Goal: Task Accomplishment & Management: Manage account settings

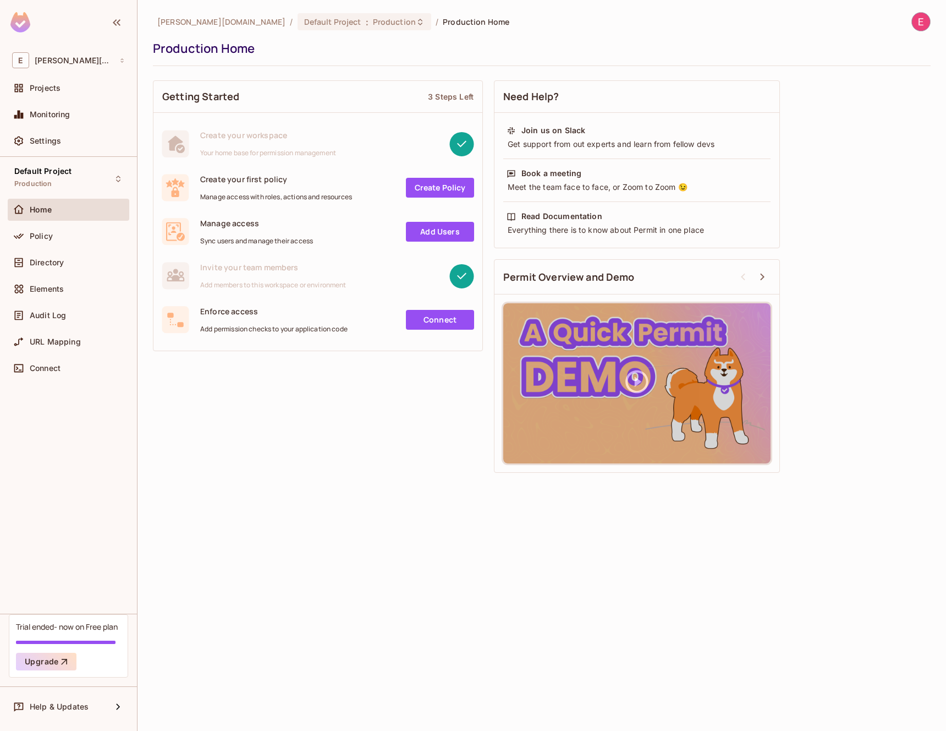
click at [918, 22] on img at bounding box center [921, 22] width 18 height 18
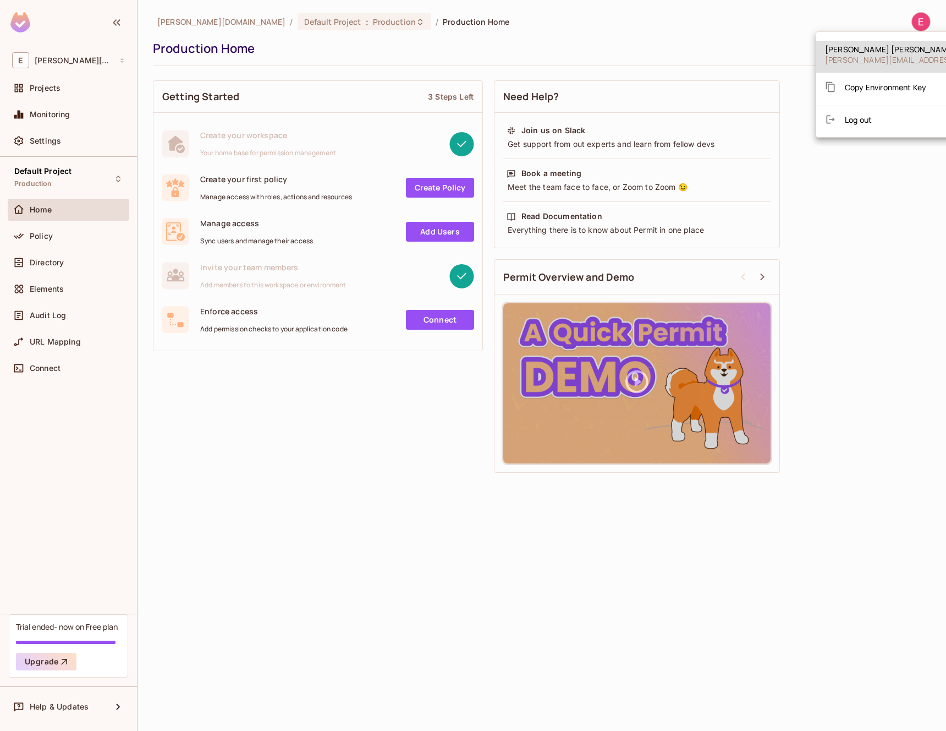
click at [58, 143] on div at bounding box center [473, 365] width 946 height 731
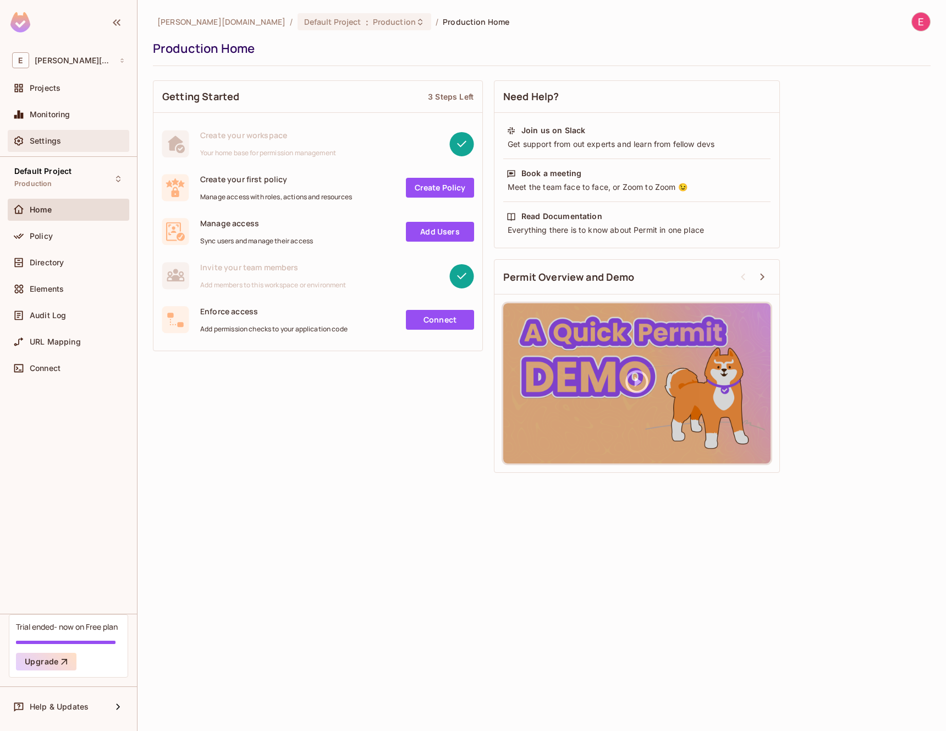
click at [39, 143] on span "Settings" at bounding box center [45, 140] width 31 height 9
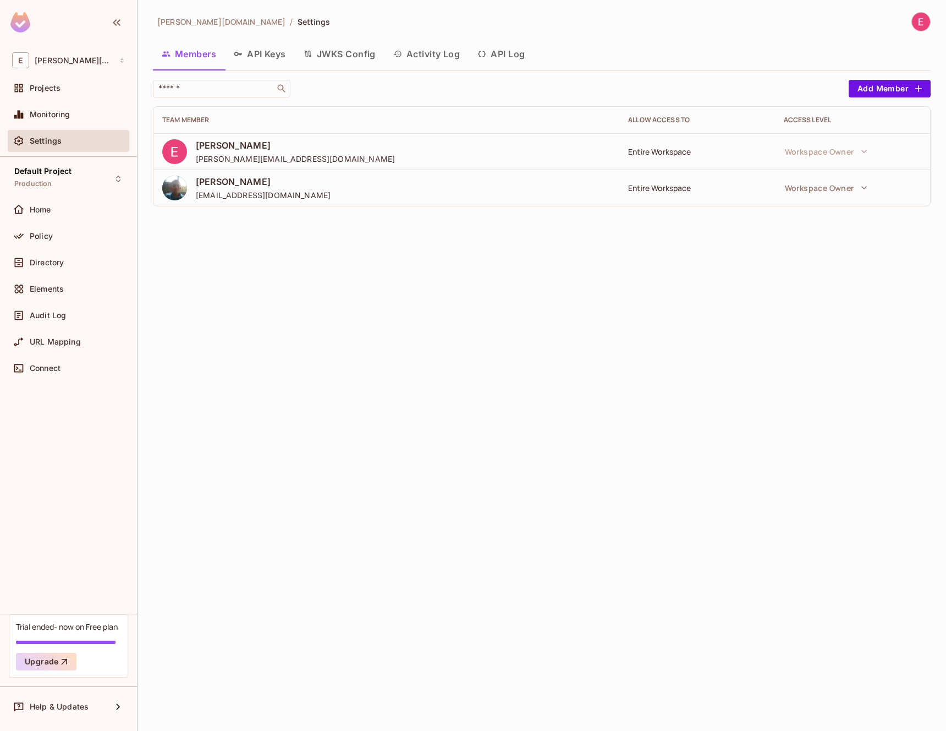
click at [348, 51] on button "JWKS Config" at bounding box center [340, 54] width 90 height 28
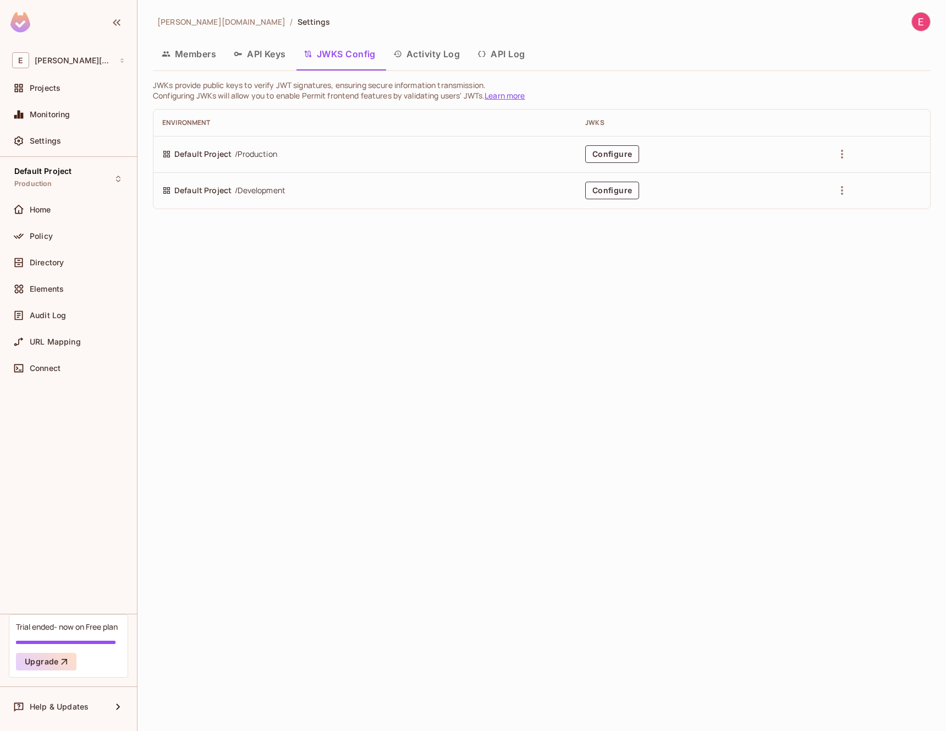
click at [930, 22] on div at bounding box center [921, 21] width 19 height 19
click at [259, 394] on div at bounding box center [473, 365] width 946 height 731
click at [68, 136] on div "Settings" at bounding box center [68, 140] width 113 height 13
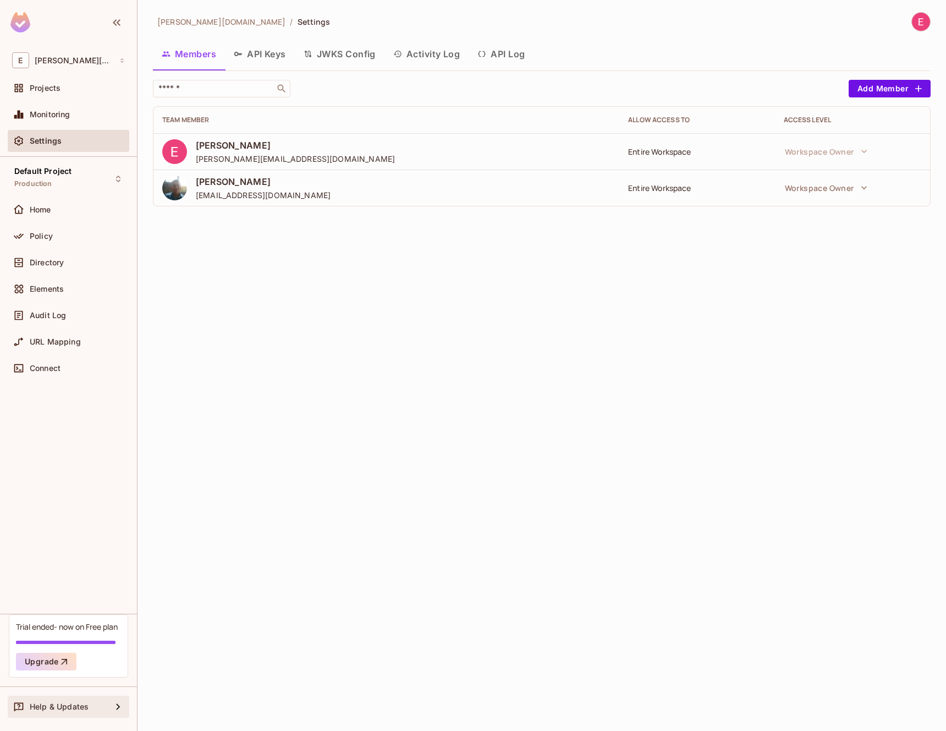
click at [98, 709] on div "Help & Updates" at bounding box center [71, 706] width 82 height 9
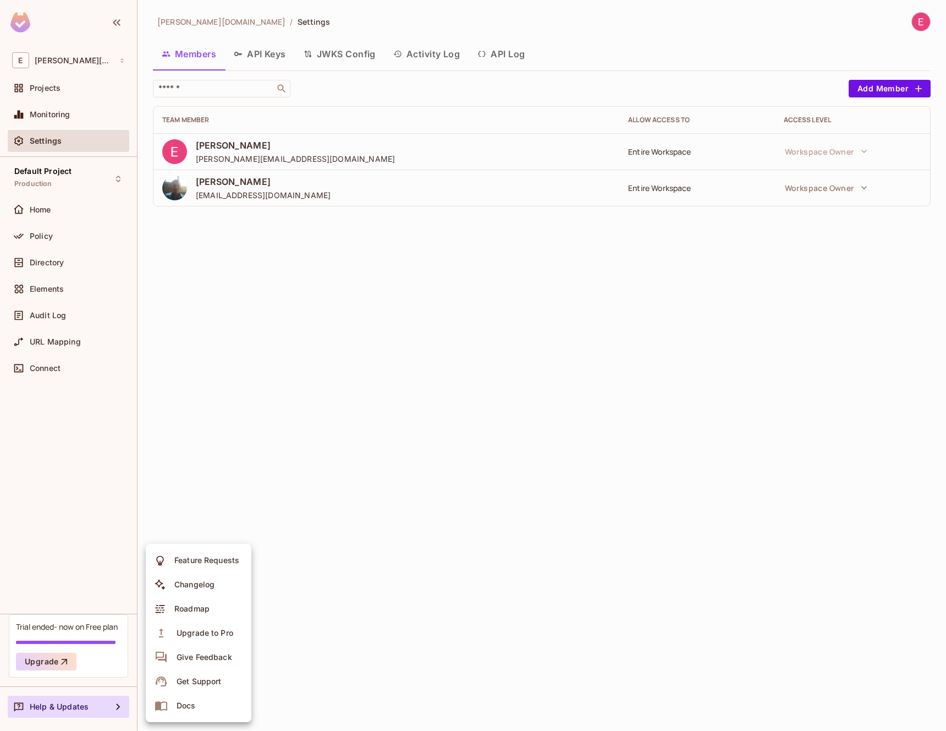
click at [69, 368] on div at bounding box center [473, 365] width 946 height 731
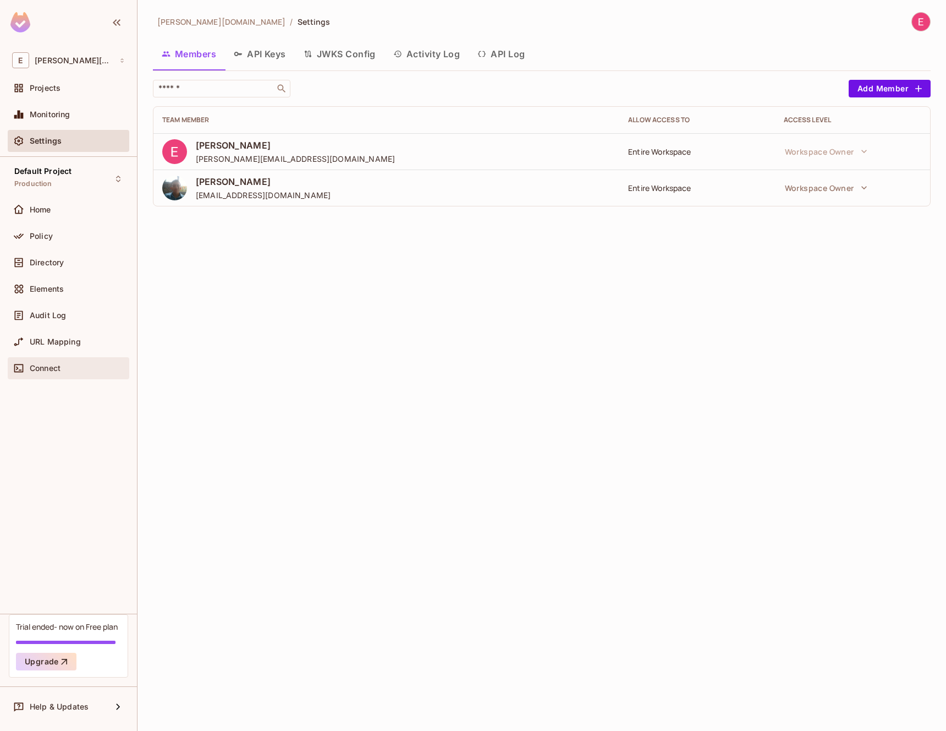
click at [43, 365] on span "Connect" at bounding box center [45, 368] width 31 height 9
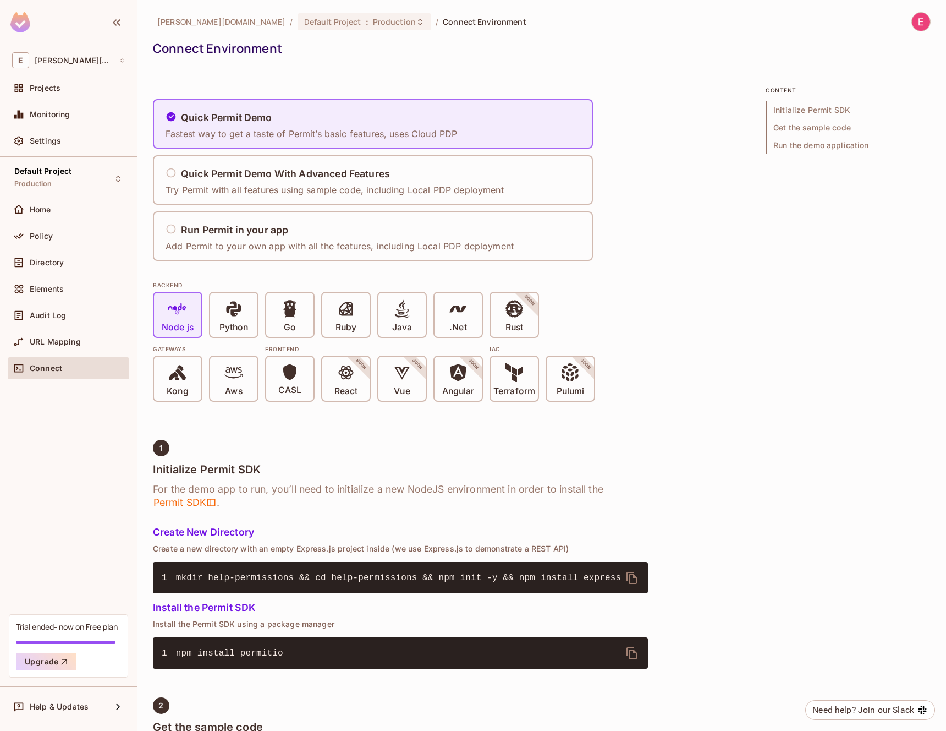
click at [61, 196] on div "Default Project Production Home Policy Directory Elements Audit Log URL Mapping…" at bounding box center [68, 385] width 137 height 457
click at [62, 182] on div "Default Project Production" at bounding box center [42, 179] width 57 height 24
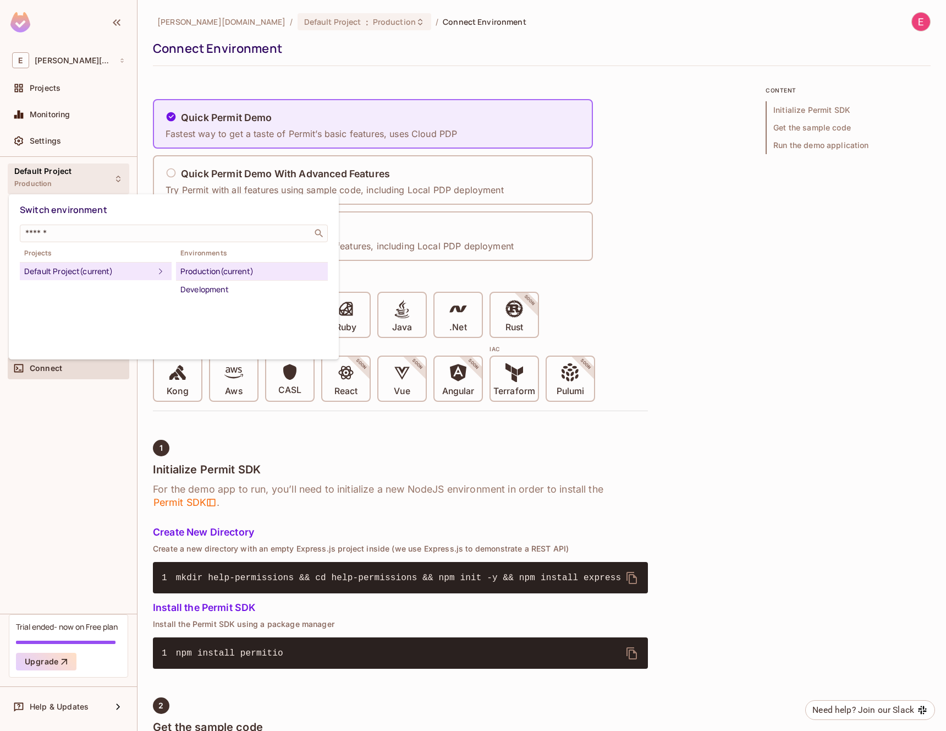
click at [76, 59] on div at bounding box center [473, 365] width 946 height 731
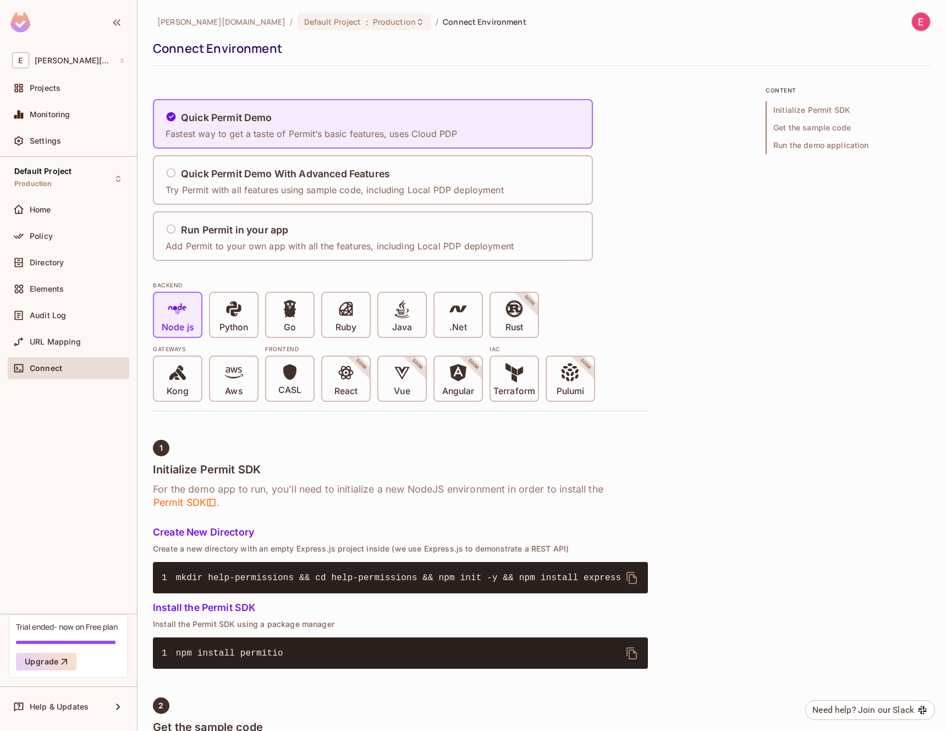
click at [81, 69] on div "E [PERSON_NAME][DOMAIN_NAME]" at bounding box center [69, 60] width 122 height 25
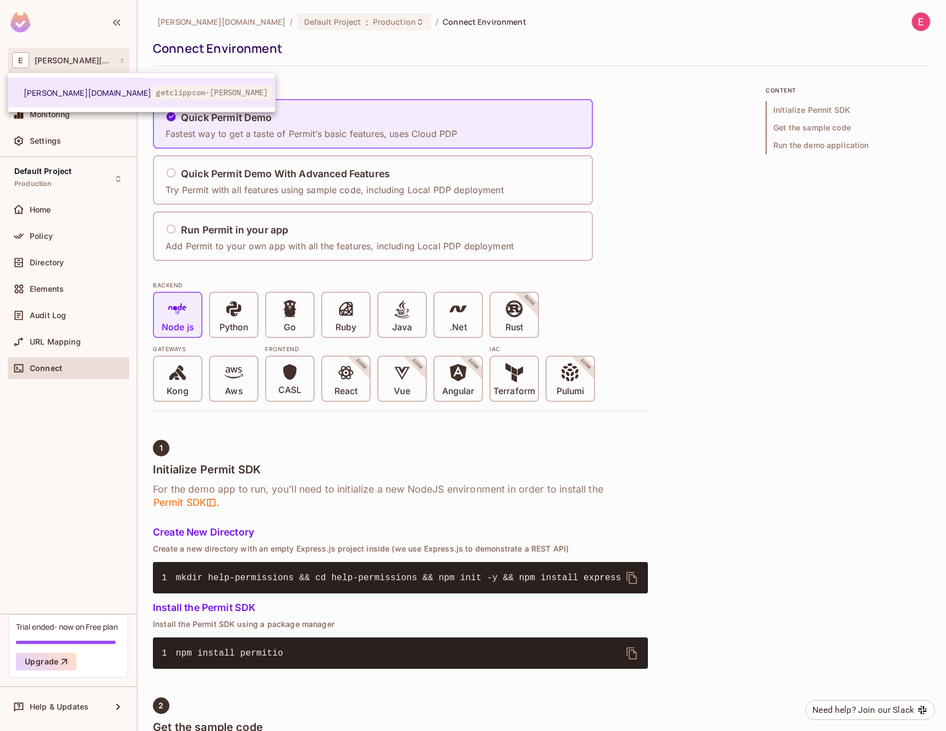
click at [913, 22] on div at bounding box center [473, 365] width 946 height 731
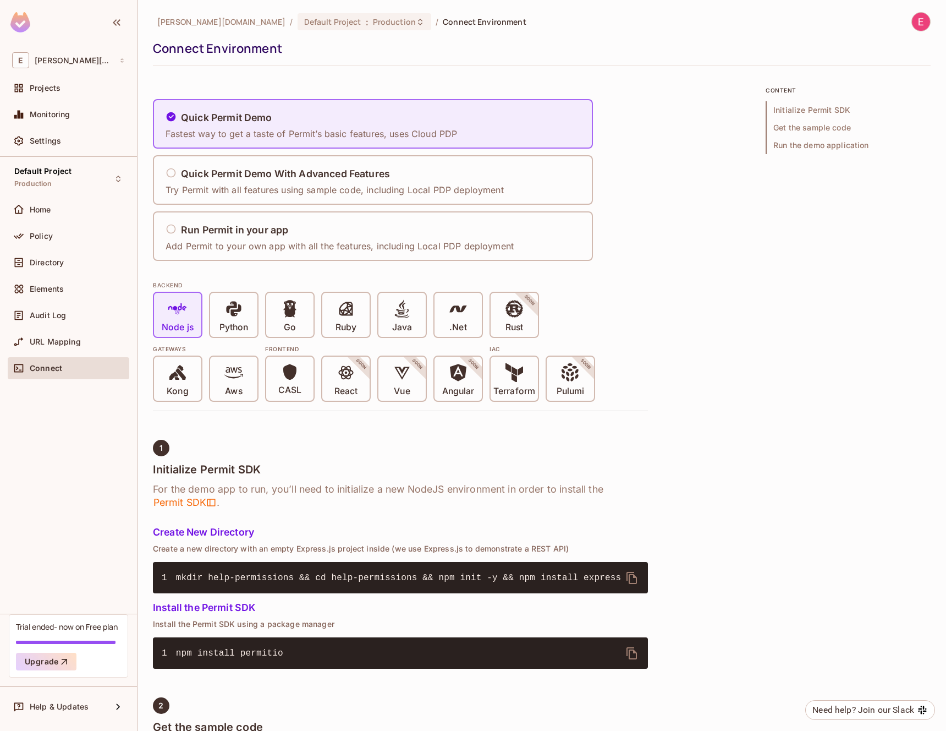
click at [913, 33] on div "[PERSON_NAME][DOMAIN_NAME] / Default Project : Production / Connect Environment…" at bounding box center [542, 39] width 778 height 54
click at [912, 24] on img at bounding box center [921, 22] width 18 height 18
